Goal: Check status

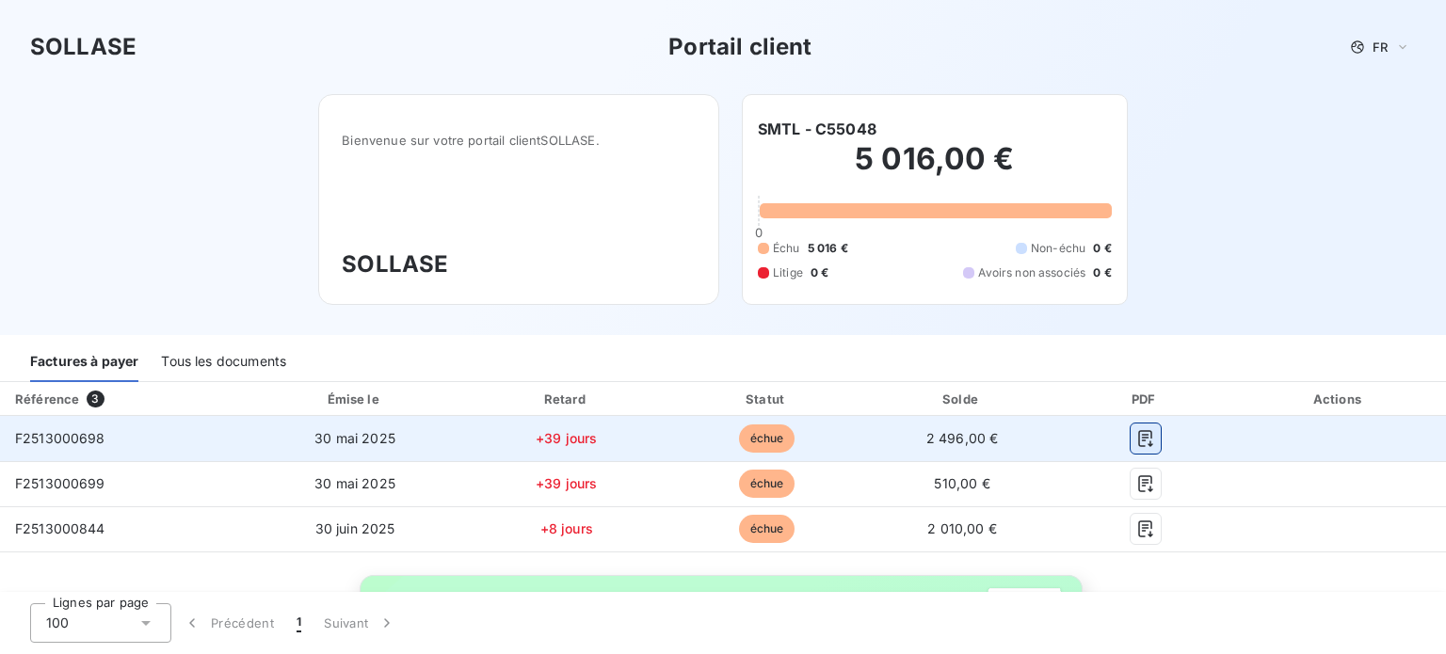
click at [1136, 439] on icon "button" at bounding box center [1145, 438] width 19 height 19
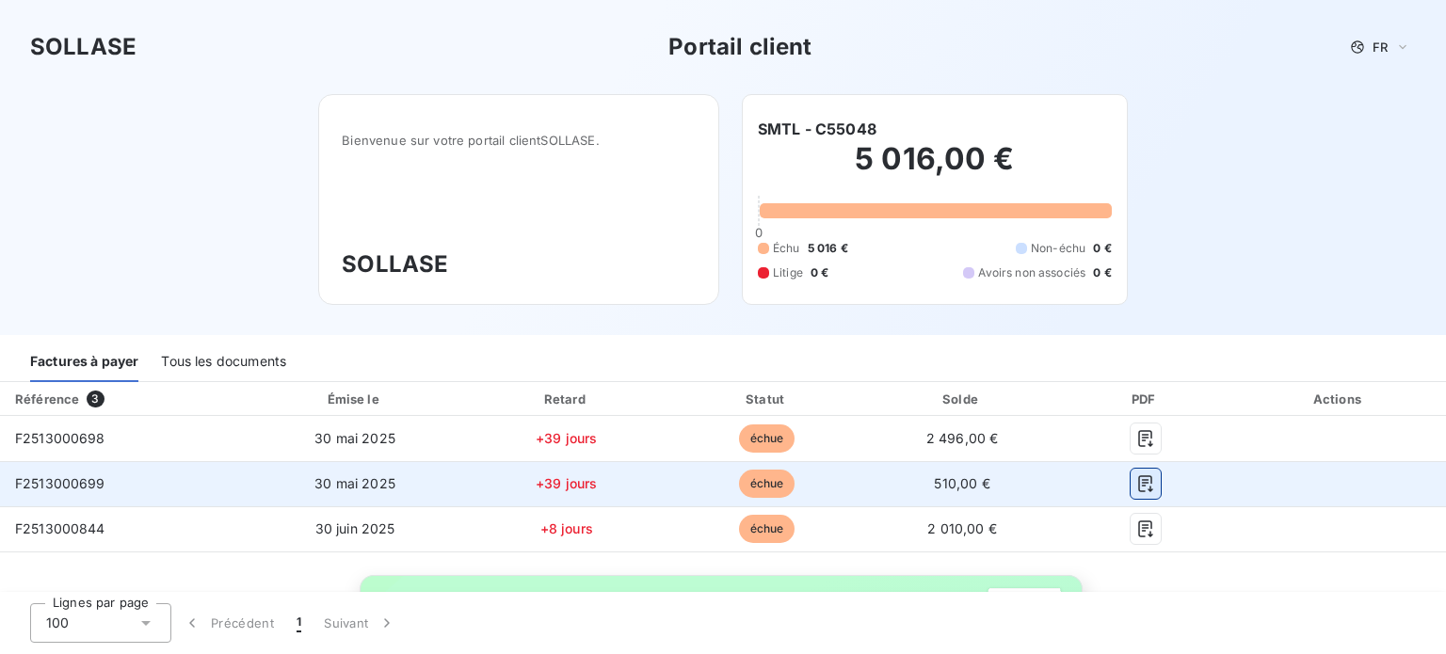
click at [1136, 485] on icon "button" at bounding box center [1145, 483] width 19 height 19
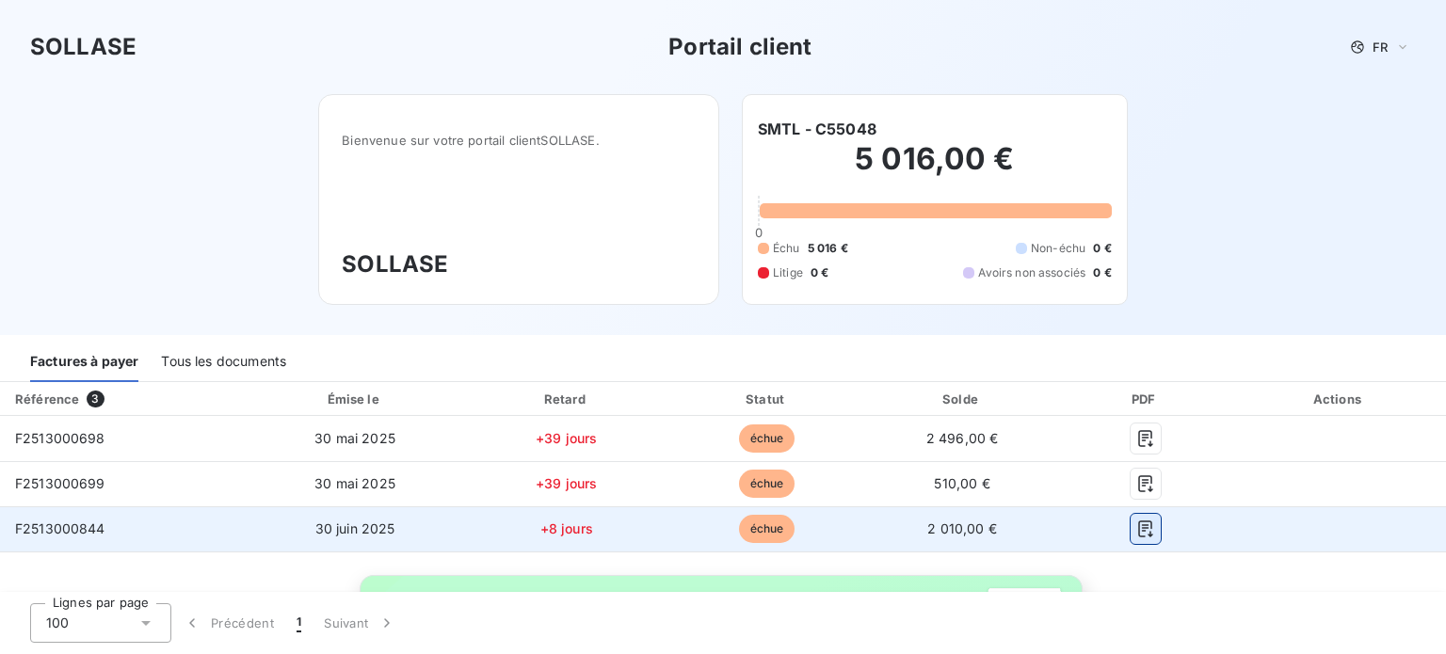
click at [1136, 532] on icon "button" at bounding box center [1145, 529] width 19 height 19
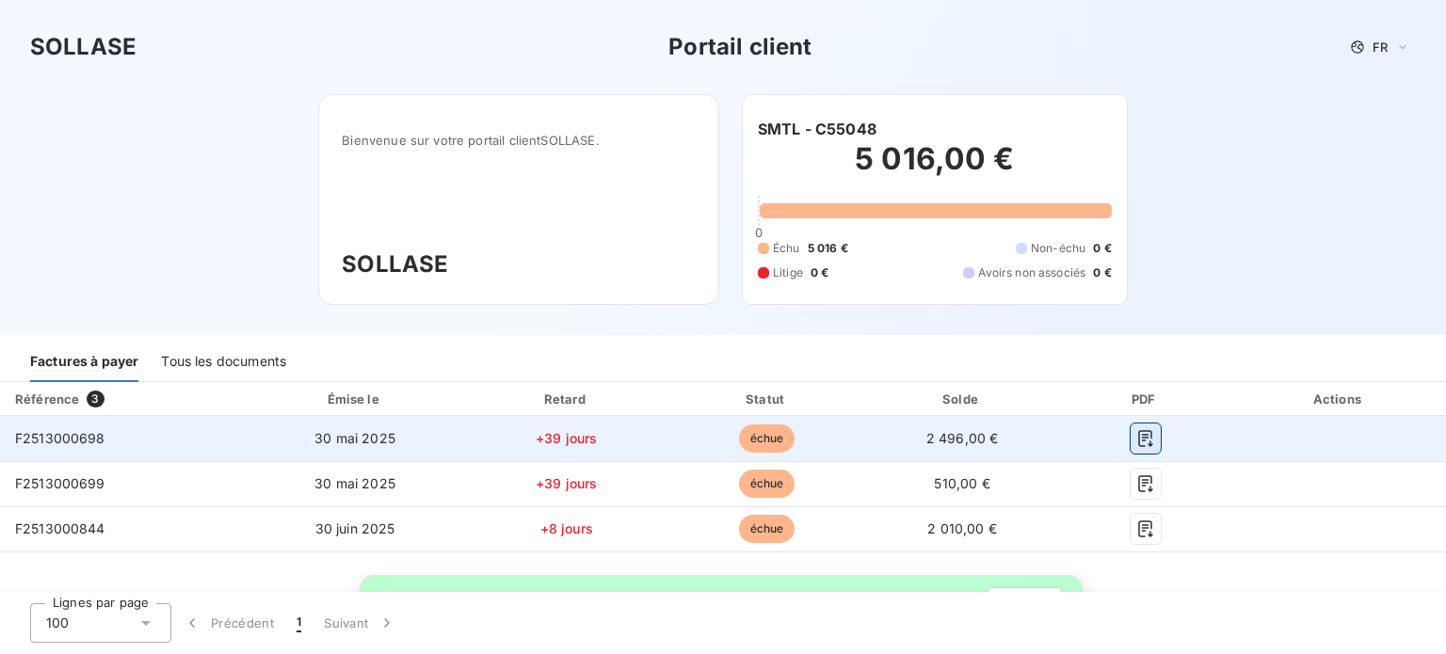
click at [1138, 436] on icon "button" at bounding box center [1145, 438] width 14 height 17
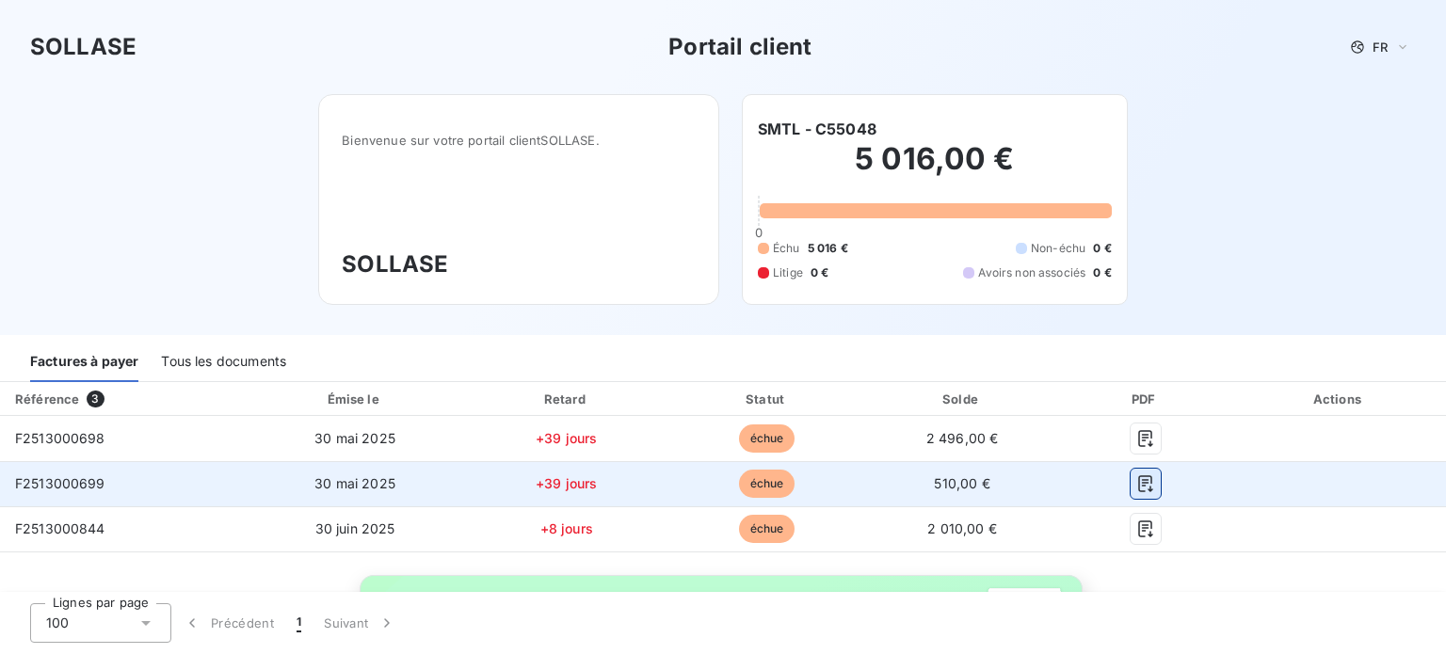
click at [1138, 491] on icon "button" at bounding box center [1145, 483] width 19 height 19
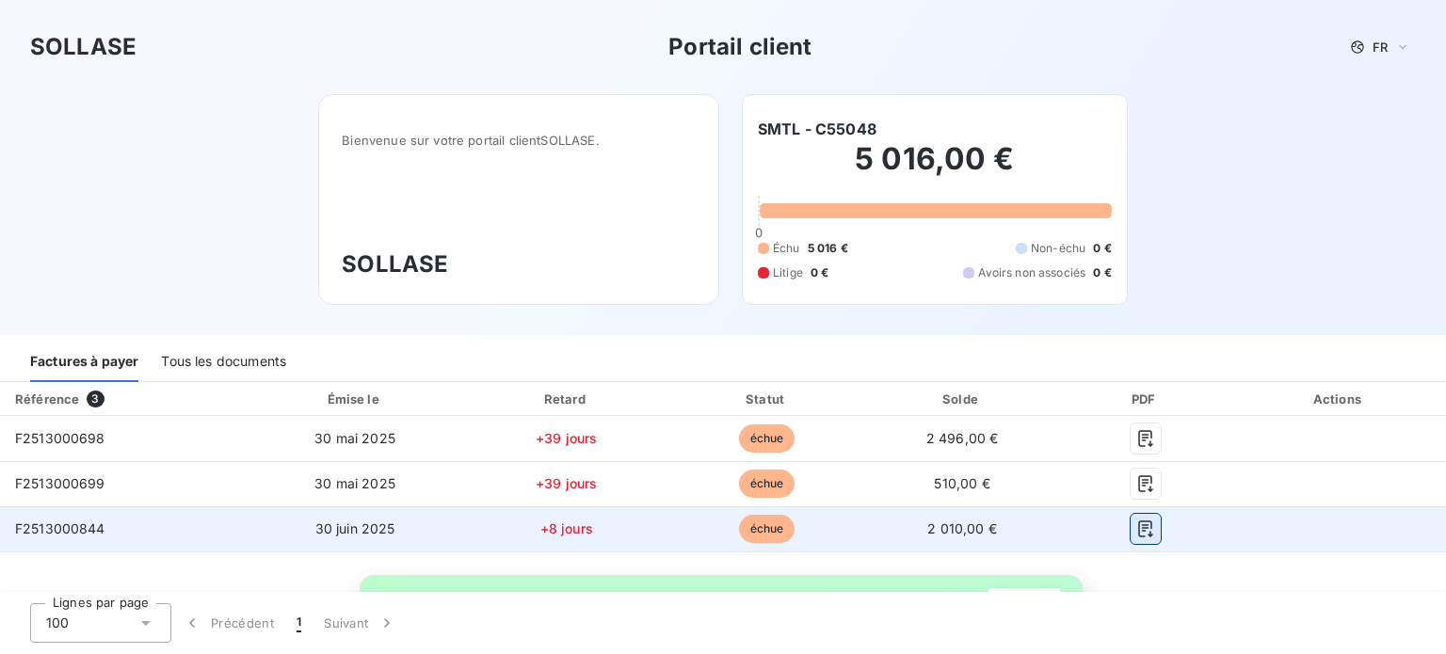
click at [1137, 538] on button "button" at bounding box center [1146, 529] width 30 height 30
